Goal: Transaction & Acquisition: Purchase product/service

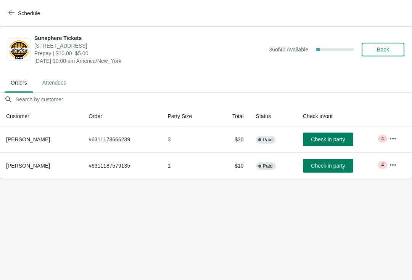
click at [331, 141] on span "Check in party" at bounding box center [328, 140] width 34 height 6
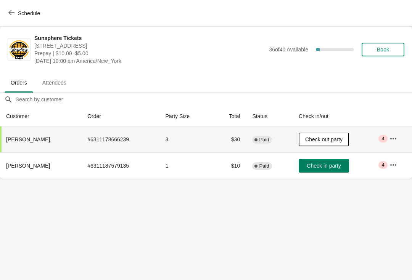
click at [391, 50] on span "Book" at bounding box center [382, 50] width 29 height 6
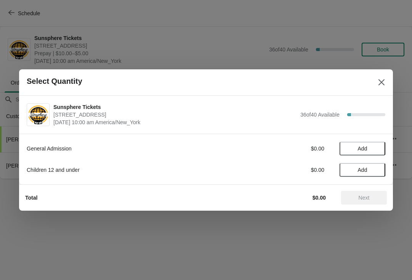
click at [379, 149] on button "Add" at bounding box center [362, 149] width 46 height 14
click at [379, 149] on icon at bounding box center [375, 149] width 8 height 8
click at [369, 196] on span "Next" at bounding box center [363, 198] width 11 height 6
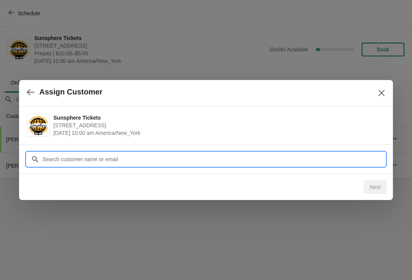
click at [137, 155] on input "Customer" at bounding box center [213, 160] width 343 height 14
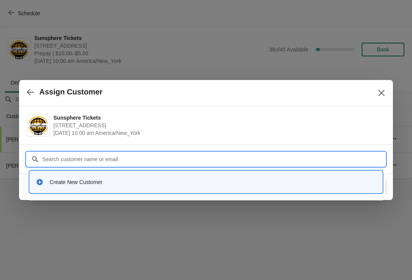
click at [76, 174] on div "Create New Customer" at bounding box center [206, 182] width 352 height 22
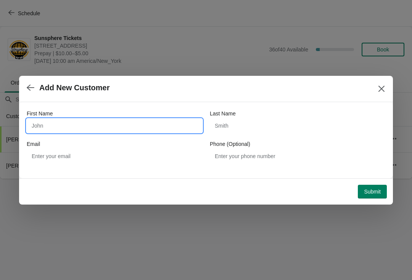
click at [99, 124] on input "First Name" at bounding box center [114, 126] width 175 height 14
type input "Walkin"
click at [373, 188] on button "Submit" at bounding box center [372, 192] width 29 height 14
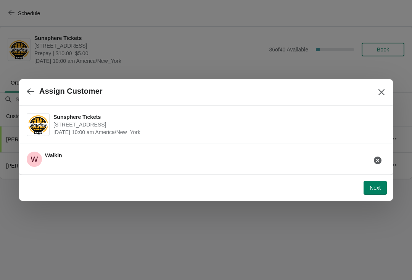
click at [376, 191] on button "Next" at bounding box center [374, 188] width 23 height 14
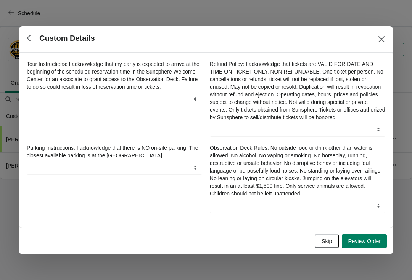
click at [367, 248] on button "Review Order" at bounding box center [364, 242] width 45 height 14
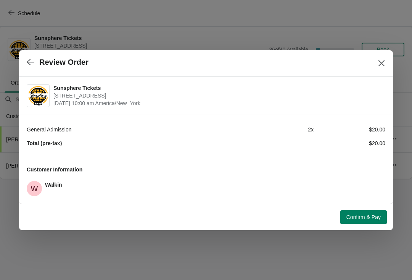
click at [368, 220] on span "Confirm & Pay" at bounding box center [363, 217] width 34 height 6
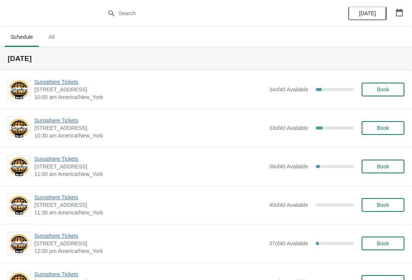
click at [48, 119] on span "Sunsphere Tickets" at bounding box center [149, 121] width 231 height 8
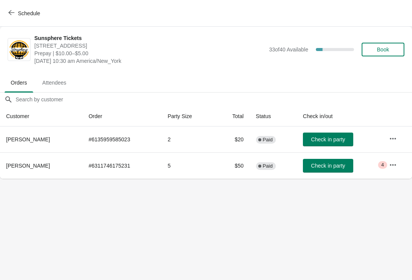
click at [339, 167] on span "Check in party" at bounding box center [328, 166] width 34 height 6
